Goal: Task Accomplishment & Management: Complete application form

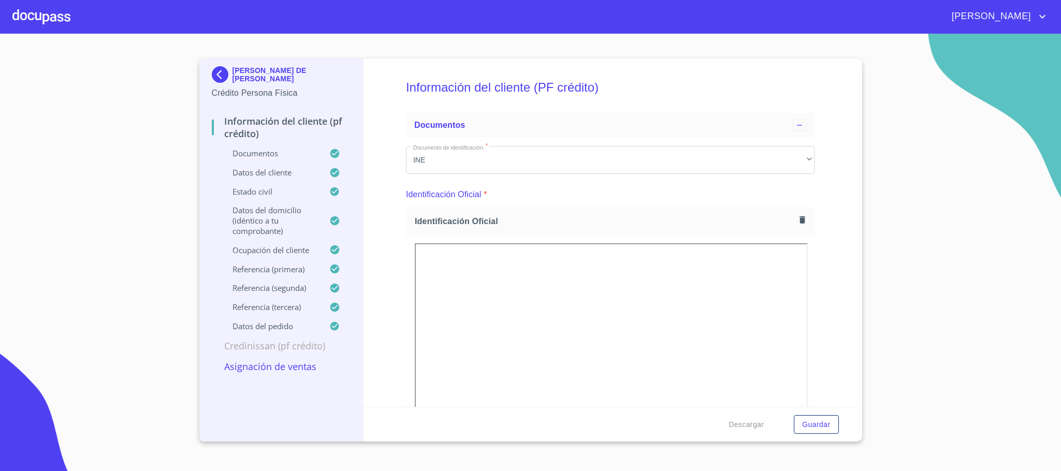
click at [36, 25] on div at bounding box center [41, 16] width 58 height 33
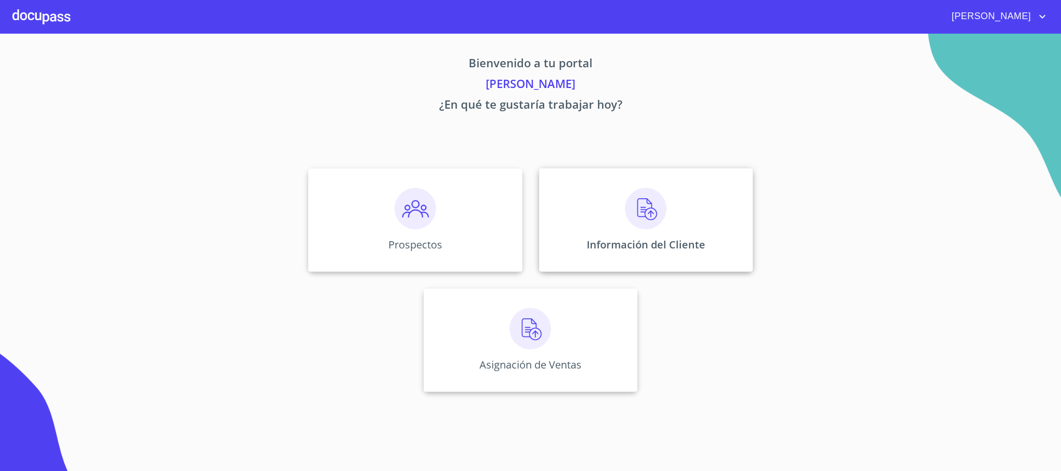
click at [696, 244] on p "Información del Cliente" at bounding box center [646, 245] width 119 height 14
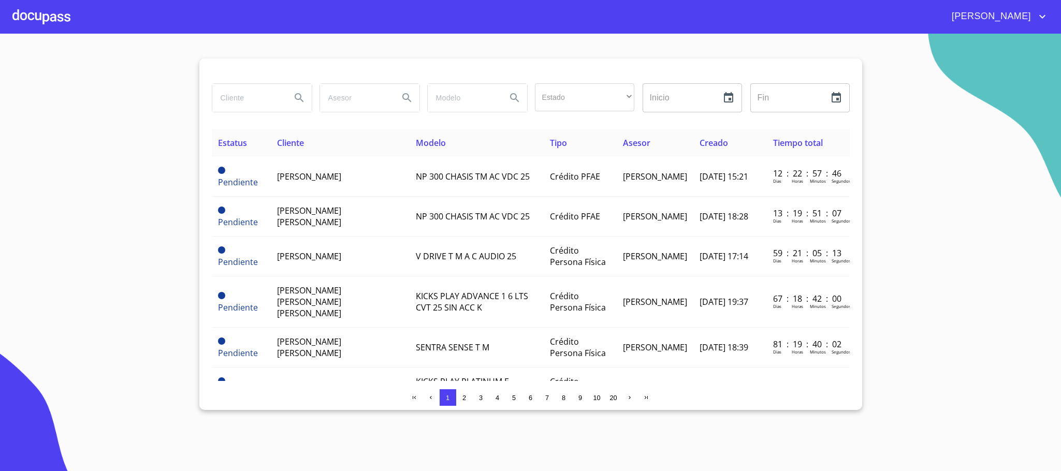
click at [248, 101] on input "search" at bounding box center [247, 98] width 70 height 28
type input "[PERSON_NAME]"
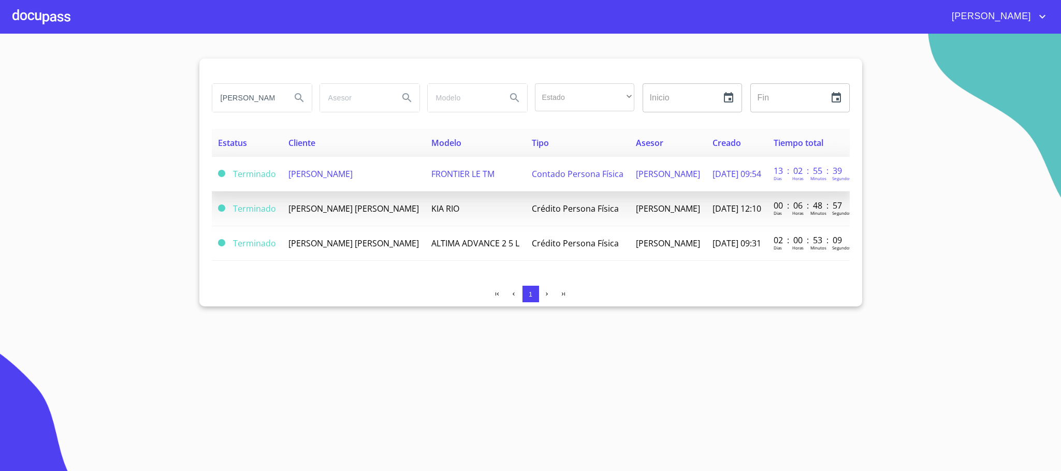
click at [342, 179] on span "[PERSON_NAME]" at bounding box center [320, 173] width 64 height 11
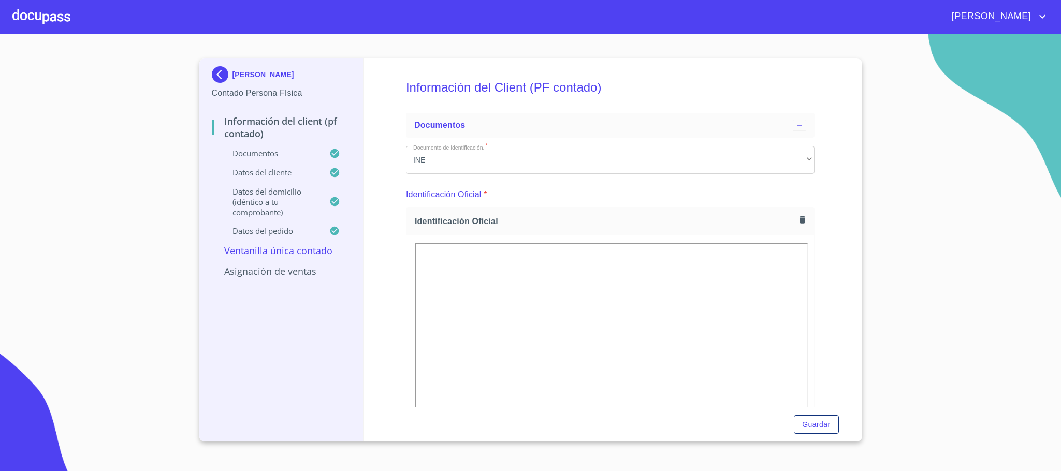
click at [797, 221] on icon "button" at bounding box center [802, 220] width 10 height 10
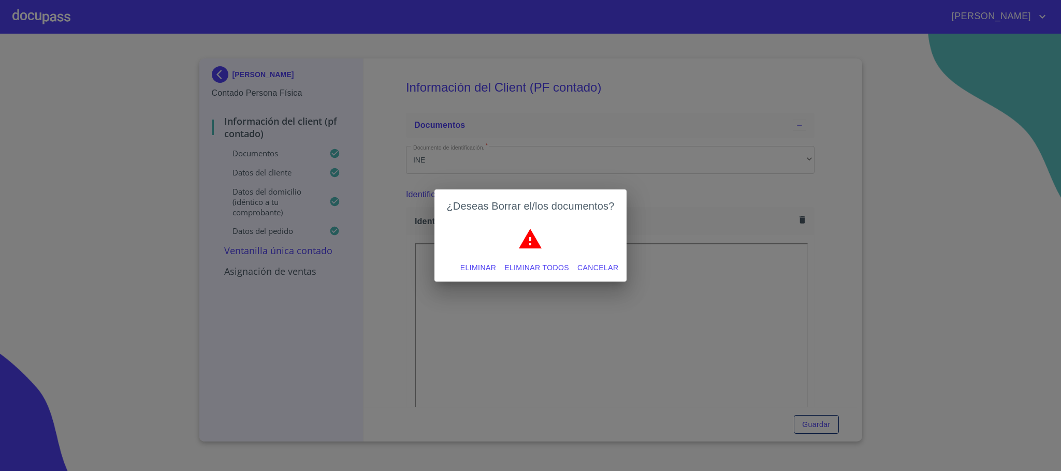
click at [533, 269] on span "Eliminar todos" at bounding box center [536, 267] width 65 height 13
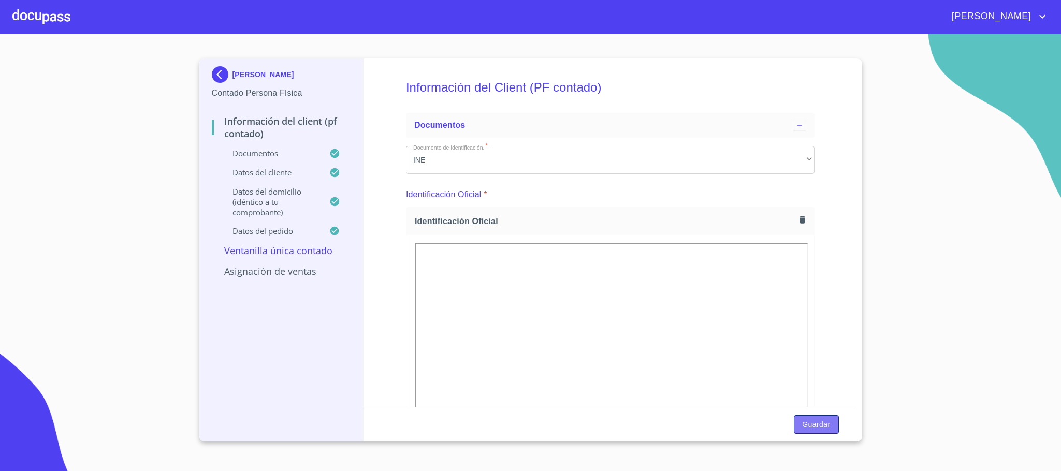
click at [826, 427] on span "Guardar" at bounding box center [816, 424] width 28 height 13
